Goal: Check status: Check status

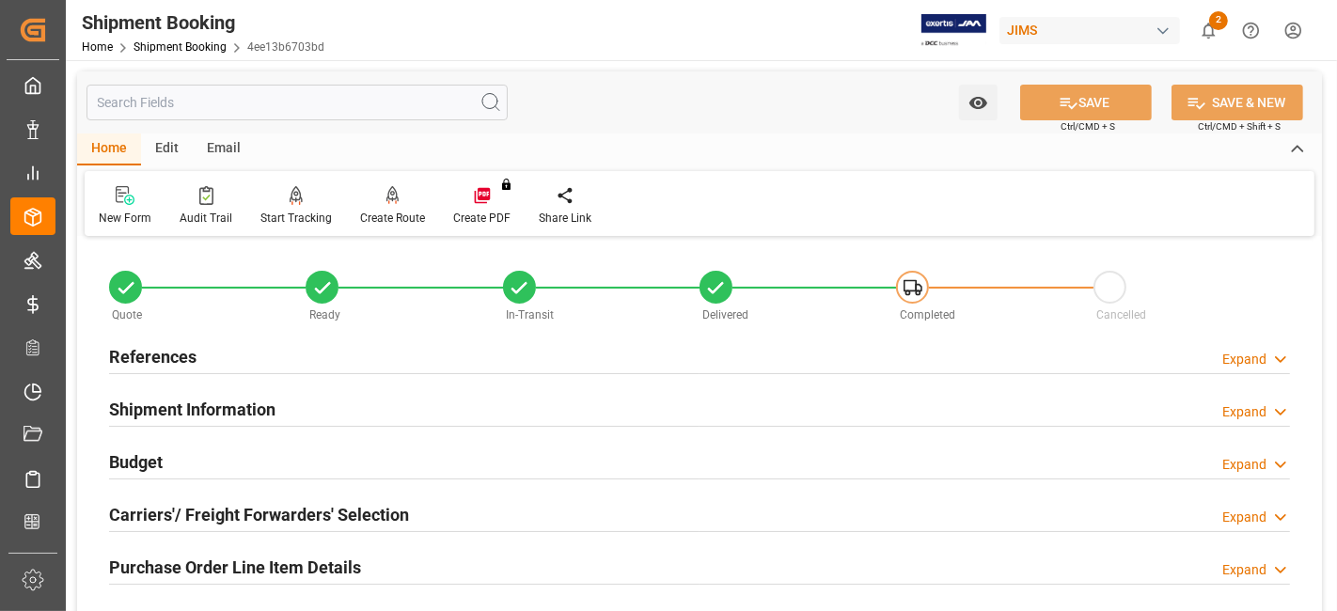
scroll to position [795, 0]
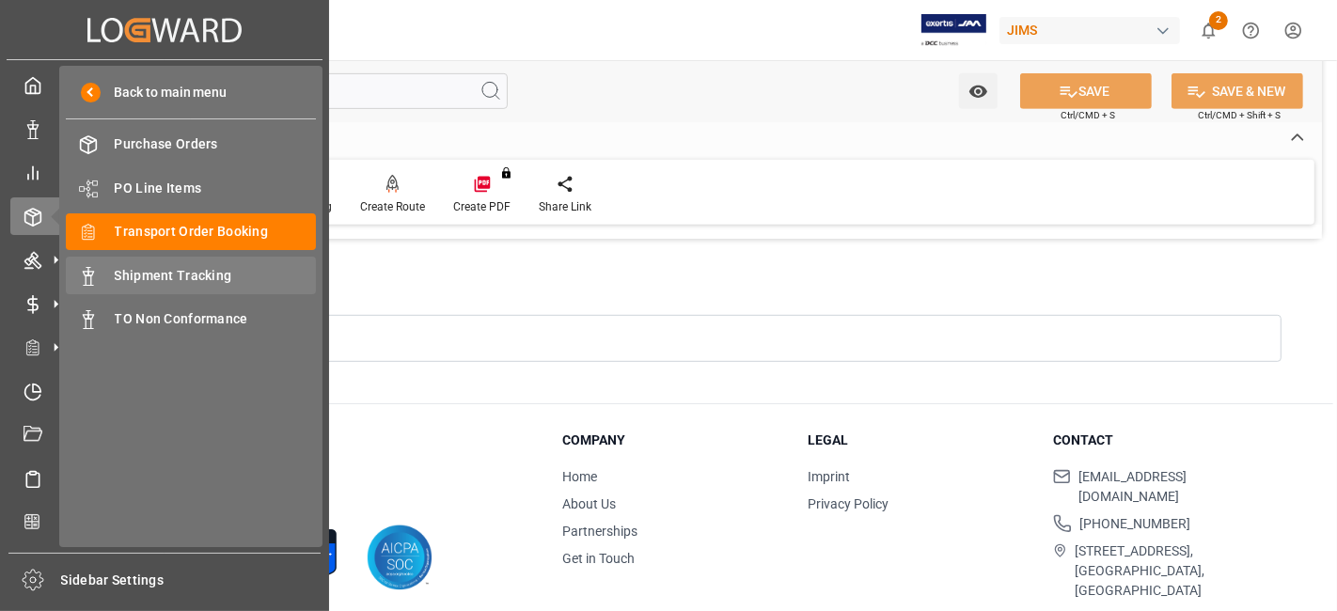
click at [193, 275] on span "Shipment Tracking" at bounding box center [216, 276] width 202 height 20
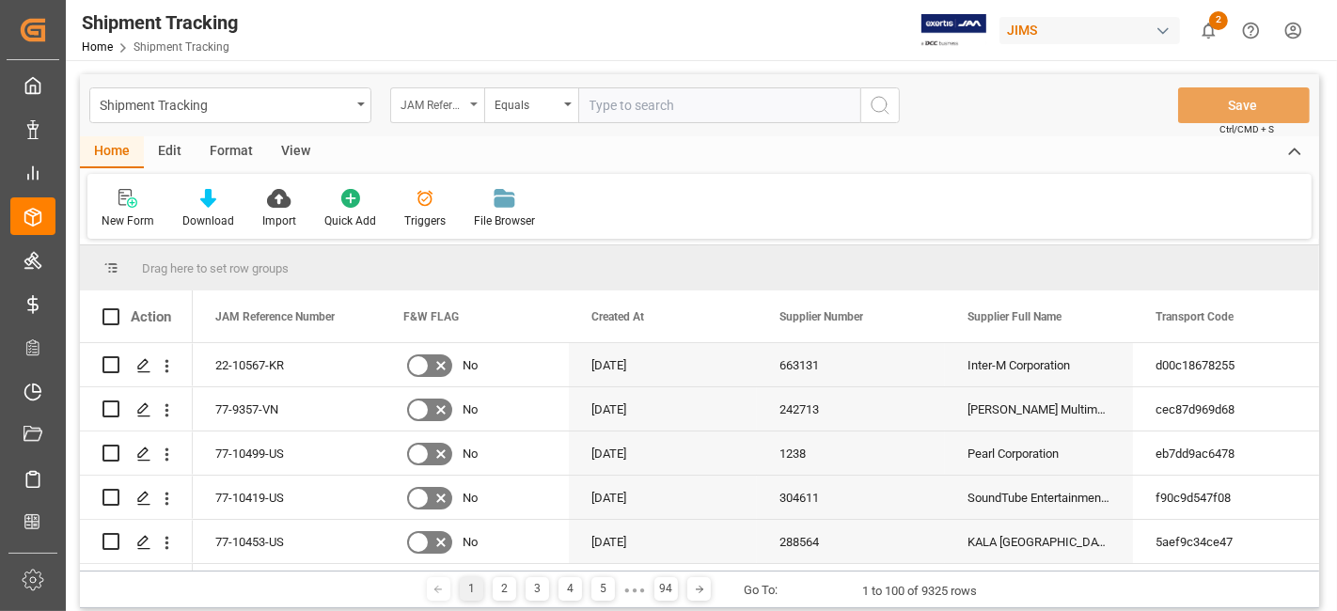
click at [456, 103] on div "JAM Reference Number" at bounding box center [433, 103] width 64 height 22
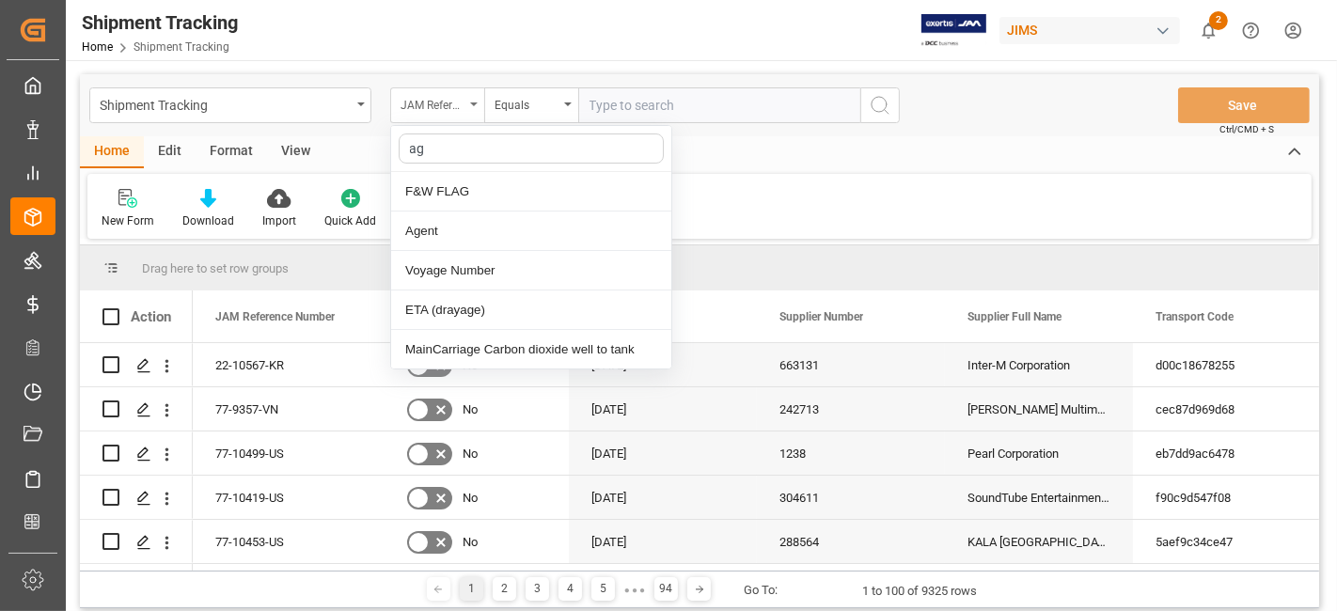
type input "age"
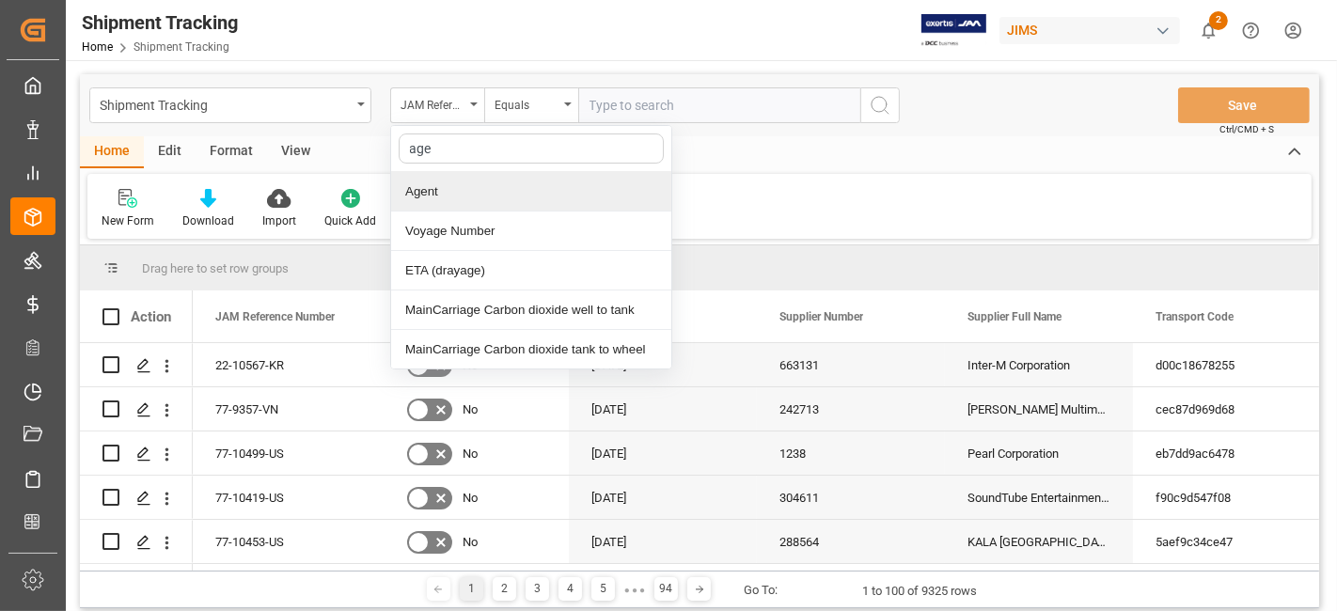
click at [515, 200] on div "Agent" at bounding box center [531, 191] width 280 height 39
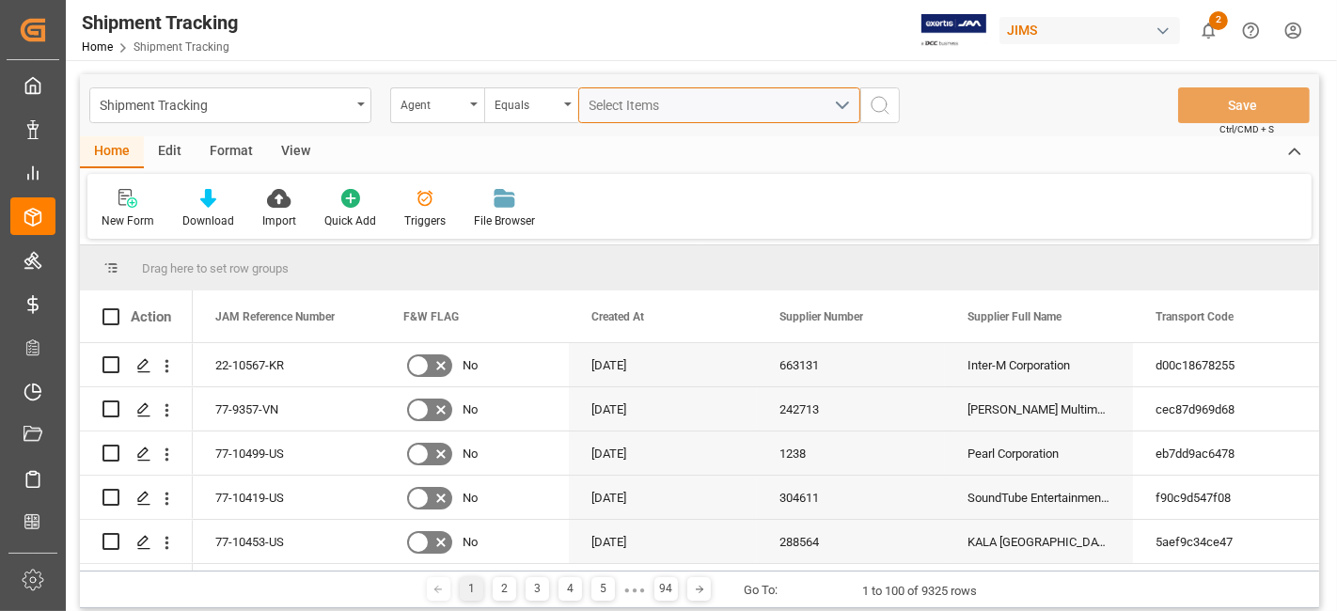
click at [647, 111] on span "Select Items" at bounding box center [629, 105] width 80 height 15
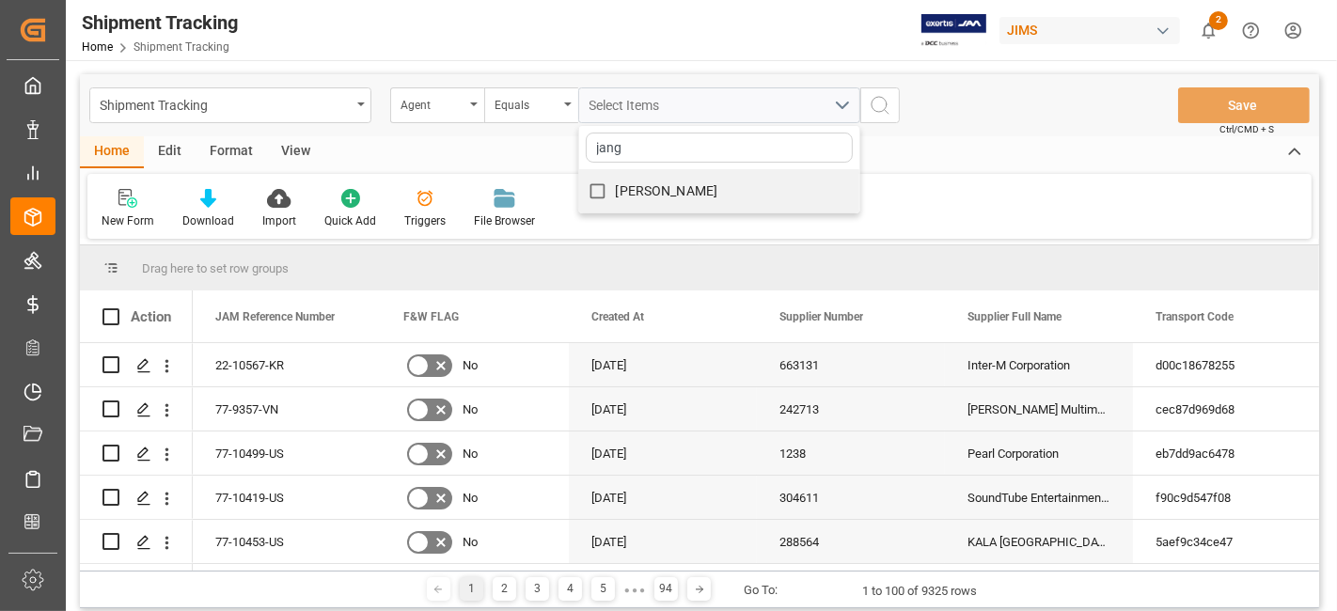
type input "jang"
click at [649, 184] on span "[PERSON_NAME]" at bounding box center [667, 190] width 102 height 15
click at [616, 184] on input "[PERSON_NAME]" at bounding box center [597, 191] width 37 height 37
checkbox input "true"
click at [880, 89] on button "search button" at bounding box center [879, 105] width 39 height 36
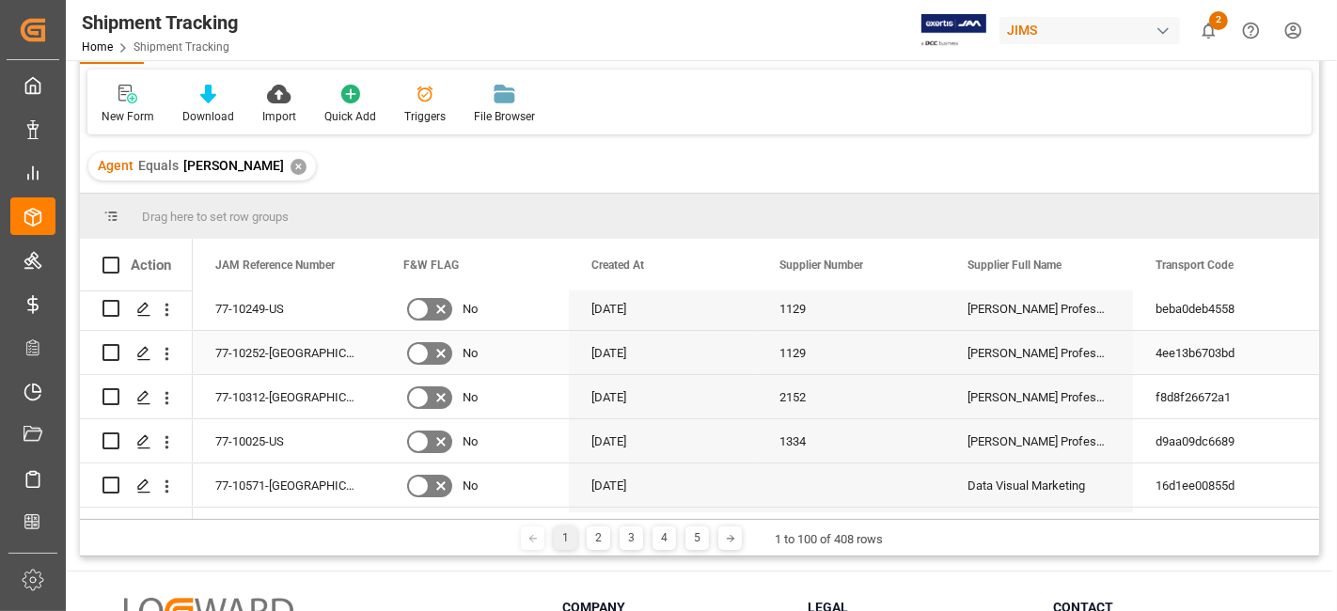
scroll to position [209, 0]
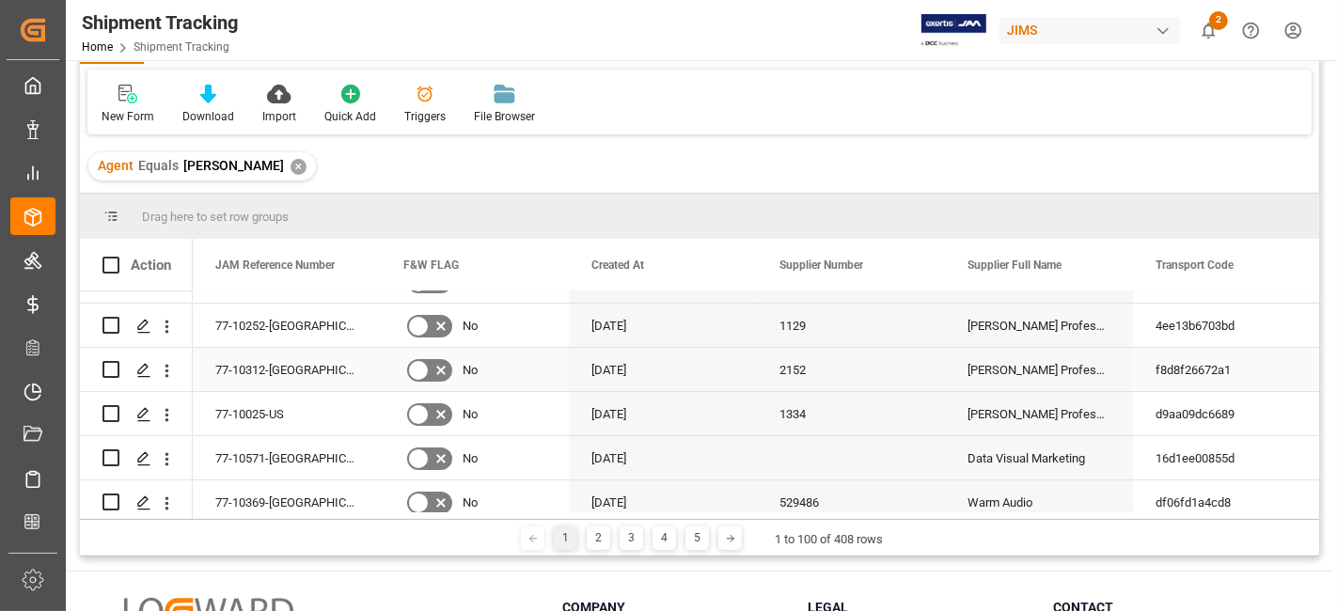
click at [269, 367] on div "77-10312-[GEOGRAPHIC_DATA]" at bounding box center [287, 369] width 188 height 43
